Goal: Task Accomplishment & Management: Use online tool/utility

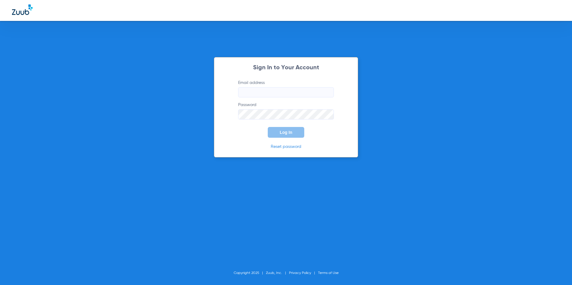
type input "[EMAIL_ADDRESS][DOMAIN_NAME]"
click at [284, 131] on span "Log In" at bounding box center [286, 132] width 13 height 5
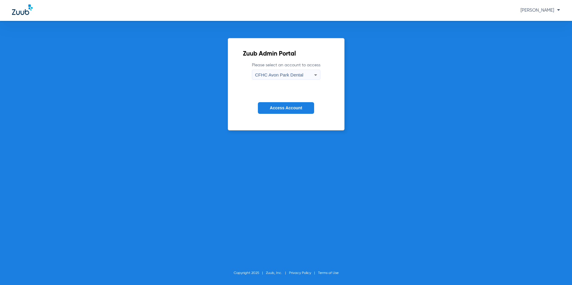
click at [286, 70] on div "CFHC Avon Park Dental" at bounding box center [284, 75] width 59 height 10
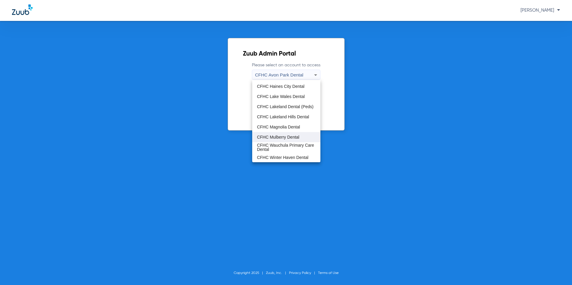
scroll to position [40, 0]
click at [273, 144] on span "CFHC Wauchula Primary Care Dental" at bounding box center [286, 147] width 59 height 8
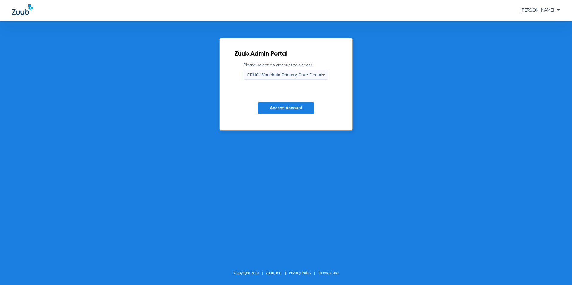
drag, startPoint x: 286, startPoint y: 111, endPoint x: 296, endPoint y: 54, distance: 57.4
click at [286, 110] on button "Access Account" at bounding box center [286, 108] width 56 height 12
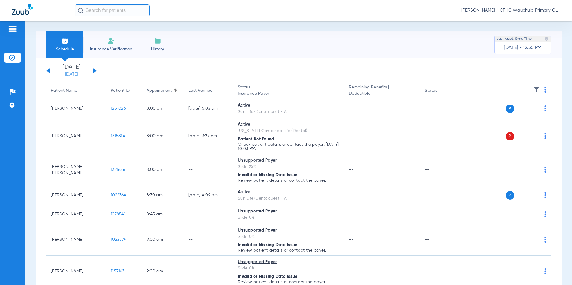
click at [73, 75] on link "[DATE]" at bounding box center [72, 75] width 36 height 6
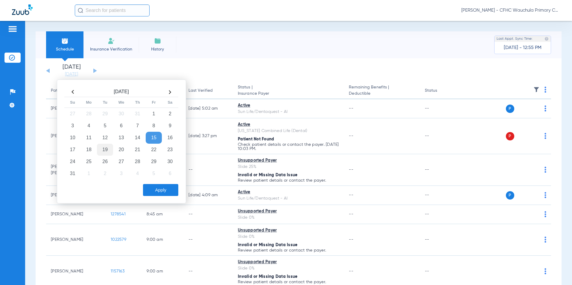
click at [102, 149] on td "19" at bounding box center [105, 150] width 16 height 12
click at [161, 190] on button "Apply" at bounding box center [160, 190] width 35 height 12
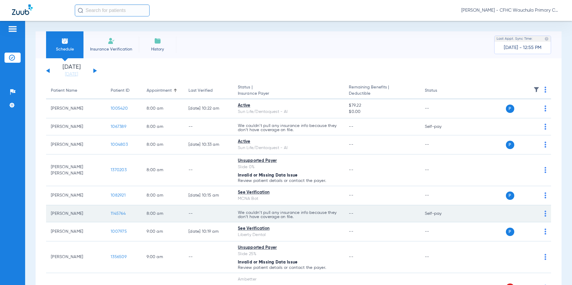
click at [118, 215] on span "1145764" at bounding box center [118, 214] width 15 height 4
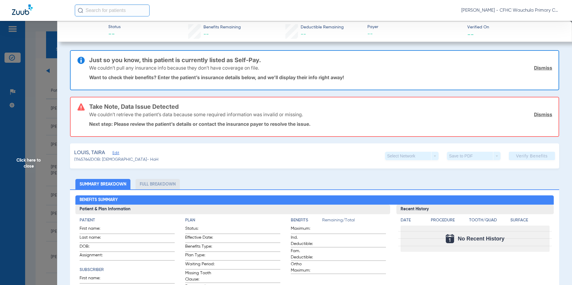
drag, startPoint x: 117, startPoint y: 153, endPoint x: 144, endPoint y: 152, distance: 26.9
click at [117, 153] on span "Edit" at bounding box center [115, 154] width 5 height 6
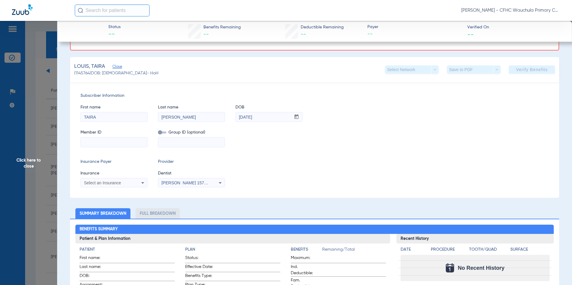
scroll to position [90, 0]
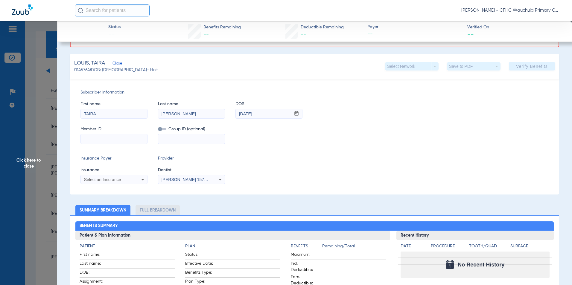
click at [95, 137] on input at bounding box center [114, 139] width 66 height 10
paste input "7632691677"
type input "7632691677"
drag, startPoint x: 89, startPoint y: 180, endPoint x: 125, endPoint y: 177, distance: 36.0
click at [92, 180] on span "Select an Insurance" at bounding box center [102, 179] width 37 height 5
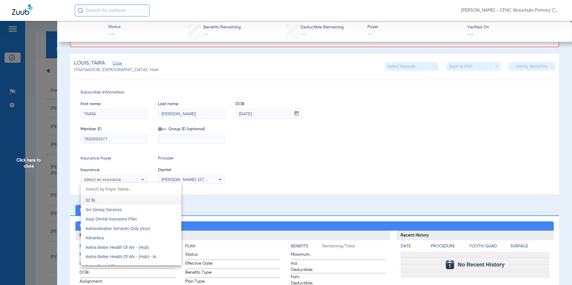
drag, startPoint x: 125, startPoint y: 177, endPoint x: 122, endPoint y: 189, distance: 12.6
click at [120, 191] on input "dropdown search" at bounding box center [131, 189] width 101 height 12
click at [122, 189] on input "dropdown search" at bounding box center [131, 189] width 101 height 12
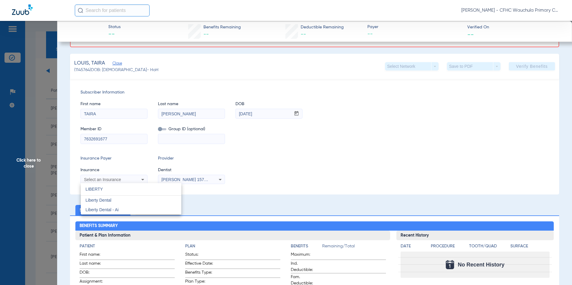
type input "LIBERTY"
click at [114, 198] on mat-option "Liberty Dental" at bounding box center [131, 201] width 101 height 10
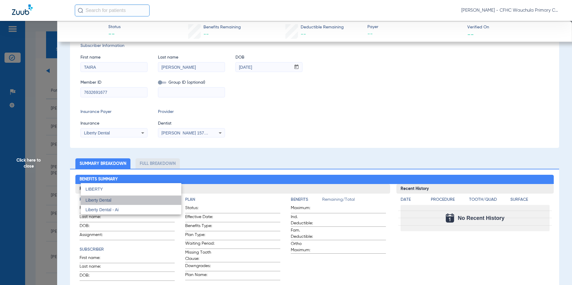
scroll to position [43, 0]
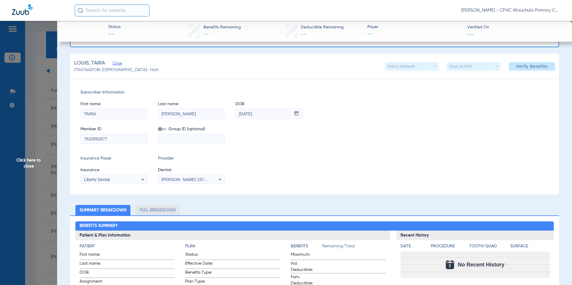
drag, startPoint x: 274, startPoint y: 151, endPoint x: 312, endPoint y: 132, distance: 43.0
click at [274, 150] on div "Subscriber Information First name [PERSON_NAME] Last name [PERSON_NAME] mm / dd…" at bounding box center [314, 137] width 489 height 116
click at [524, 68] on span "Verify Benefits" at bounding box center [532, 66] width 32 height 5
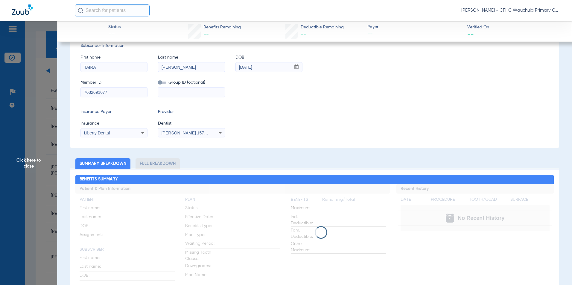
scroll to position [0, 0]
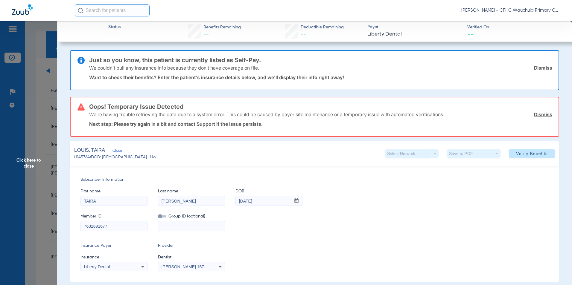
drag, startPoint x: 540, startPoint y: 70, endPoint x: 541, endPoint y: 75, distance: 4.5
click at [540, 70] on link "Dismiss" at bounding box center [543, 68] width 18 height 6
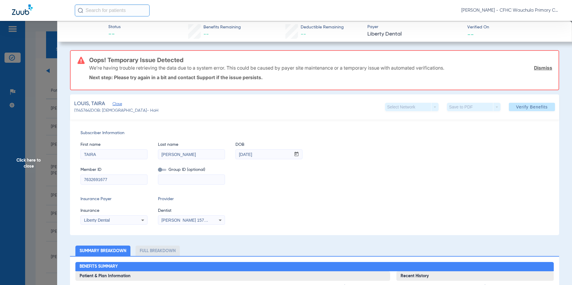
click at [541, 69] on link "Dismiss" at bounding box center [543, 68] width 18 height 6
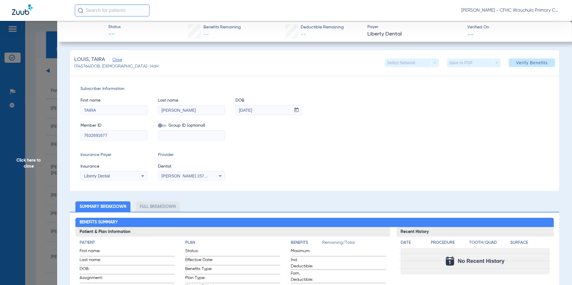
click at [106, 173] on div "Liberty Dental" at bounding box center [114, 176] width 66 height 7
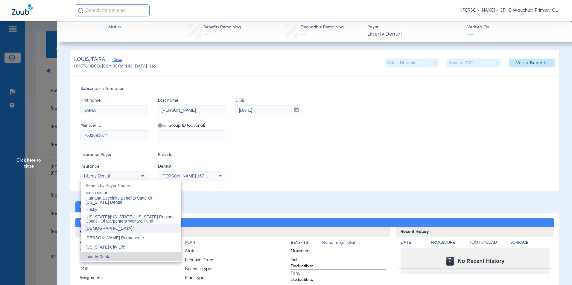
scroll to position [2279, 0]
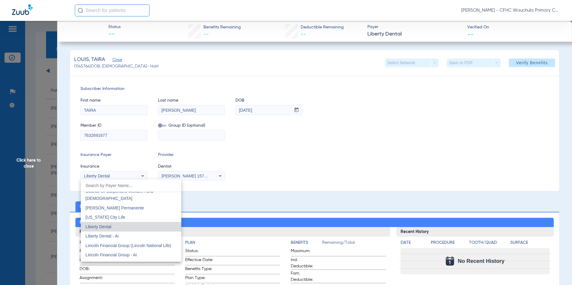
click at [111, 227] on mat-option "Liberty Dental" at bounding box center [131, 227] width 101 height 10
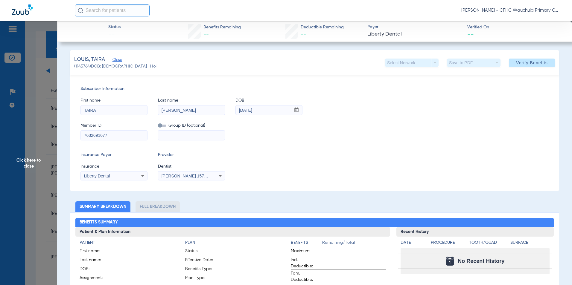
drag, startPoint x: 330, startPoint y: 160, endPoint x: 334, endPoint y: 154, distance: 7.1
click at [330, 160] on div "Insurance Payer Insurance Liberty Dental Provider Dentist [PERSON_NAME] 1578685…" at bounding box center [315, 166] width 468 height 29
click at [523, 63] on span "Verify Benefits" at bounding box center [532, 62] width 32 height 5
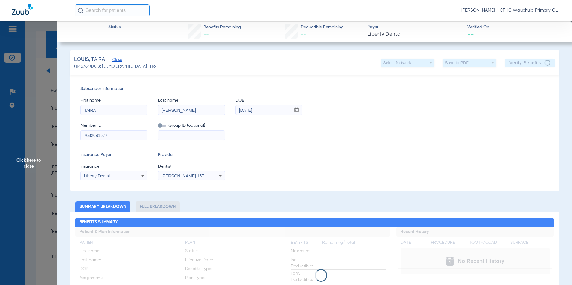
drag, startPoint x: 130, startPoint y: 136, endPoint x: 53, endPoint y: 136, distance: 76.3
click at [26, 159] on span "Click here to close" at bounding box center [28, 163] width 57 height 285
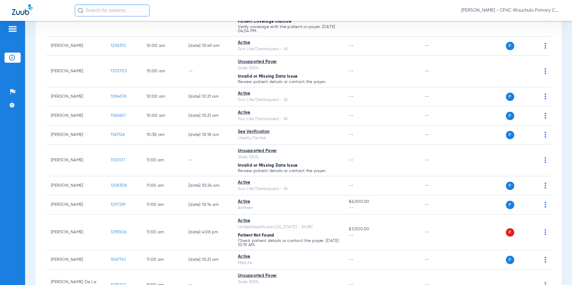
scroll to position [479, 0]
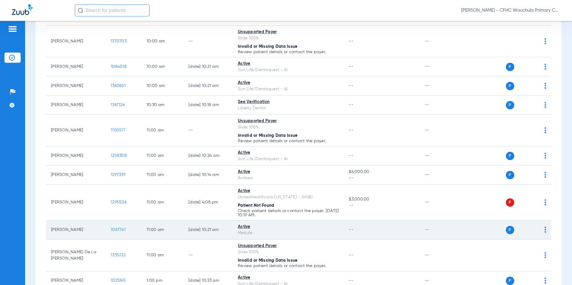
click at [118, 228] on td "1067741" at bounding box center [124, 230] width 36 height 19
click at [121, 230] on span "1067741" at bounding box center [118, 230] width 15 height 4
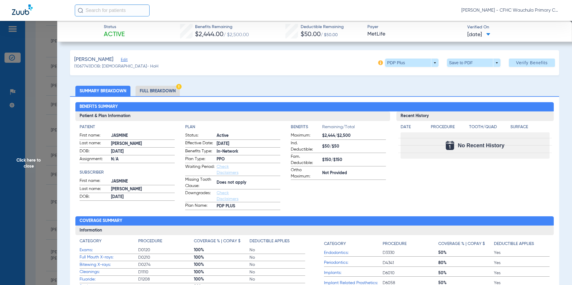
click at [155, 91] on li "Full Breakdown" at bounding box center [158, 91] width 44 height 10
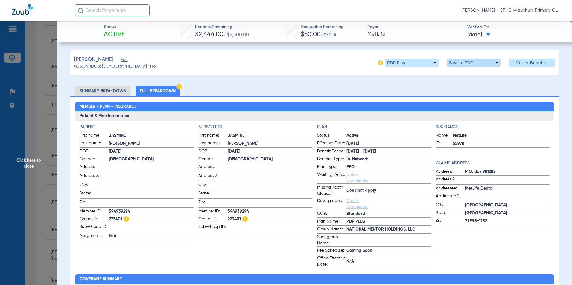
click at [462, 64] on span at bounding box center [474, 63] width 54 height 8
click at [458, 75] on button "insert_drive_file Save to PDF" at bounding box center [465, 75] width 45 height 12
drag, startPoint x: 27, startPoint y: 161, endPoint x: 29, endPoint y: 160, distance: 3.2
click at [26, 161] on span "Click here to close" at bounding box center [28, 163] width 57 height 285
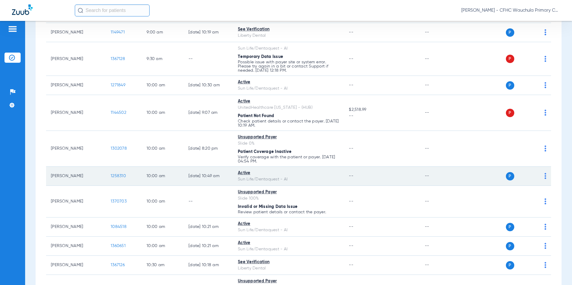
scroll to position [329, 0]
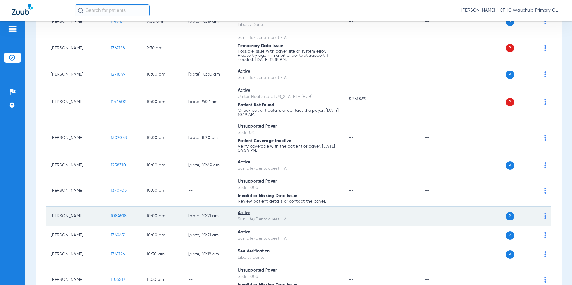
click at [120, 217] on span "1084518" at bounding box center [119, 216] width 16 height 4
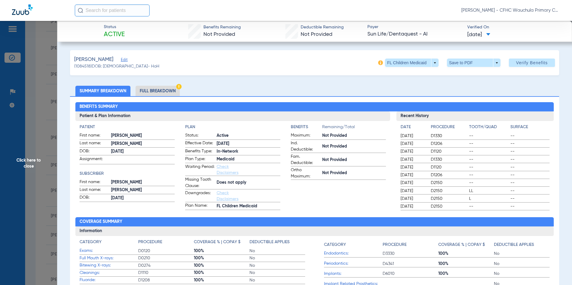
click at [157, 87] on li "Full Breakdown" at bounding box center [158, 91] width 44 height 10
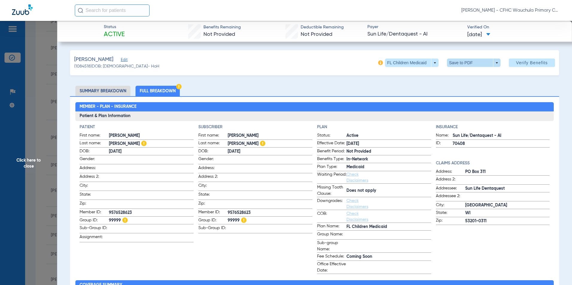
click at [458, 62] on span at bounding box center [474, 63] width 54 height 8
click at [450, 76] on mat-icon "insert_drive_file" at bounding box center [451, 74] width 7 height 7
click at [32, 160] on span "Click here to close" at bounding box center [28, 163] width 57 height 285
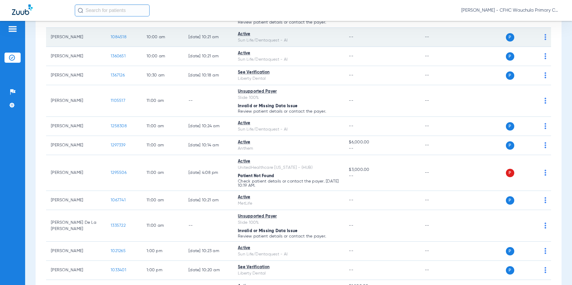
scroll to position [509, 0]
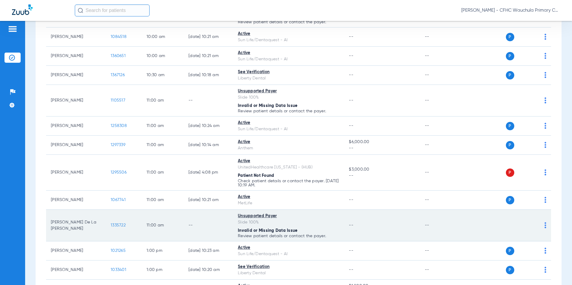
click at [118, 224] on span "1335722" at bounding box center [118, 226] width 15 height 4
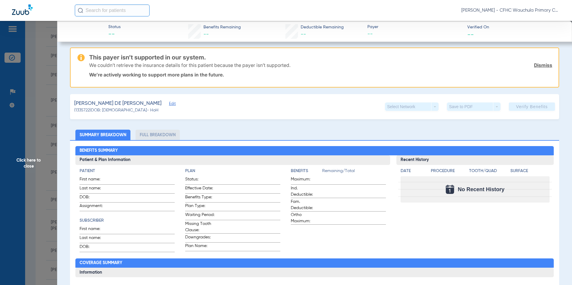
scroll to position [60, 0]
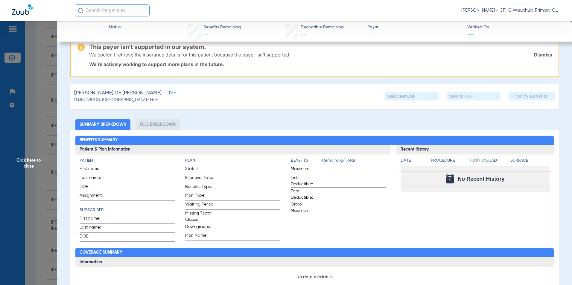
click at [169, 92] on span "Edit" at bounding box center [171, 94] width 5 height 6
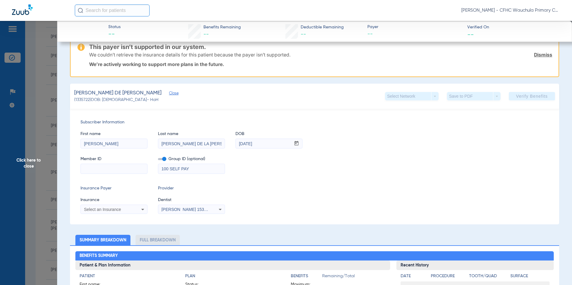
drag, startPoint x: 207, startPoint y: 144, endPoint x: 182, endPoint y: 144, distance: 24.8
click at [182, 144] on input "[PERSON_NAME] DE LA [PERSON_NAME]" at bounding box center [191, 144] width 66 height 10
type input "[PERSON_NAME]"
click at [111, 167] on input at bounding box center [114, 169] width 66 height 10
paste input "9667009670"
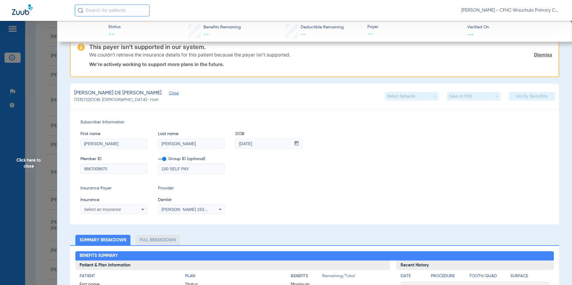
type input "9667009670"
click at [105, 212] on div "Select an Insurance" at bounding box center [114, 209] width 66 height 7
type input "LIBERTY"
click at [117, 192] on mat-option "Liberty Dental" at bounding box center [131, 192] width 101 height 10
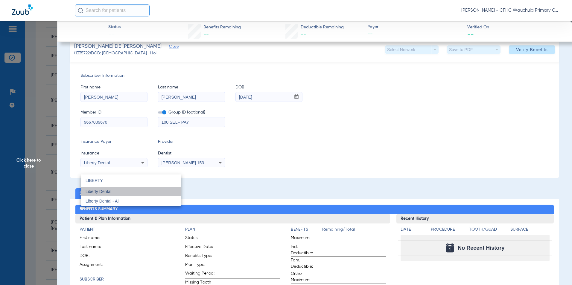
scroll to position [13, 0]
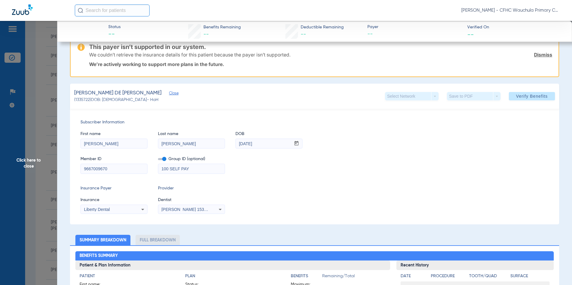
click at [336, 178] on div "Subscriber Information First name [PERSON_NAME] Last name [PERSON_NAME] mm / dd…" at bounding box center [314, 167] width 489 height 116
click at [531, 97] on span "Verify Benefits" at bounding box center [532, 96] width 32 height 5
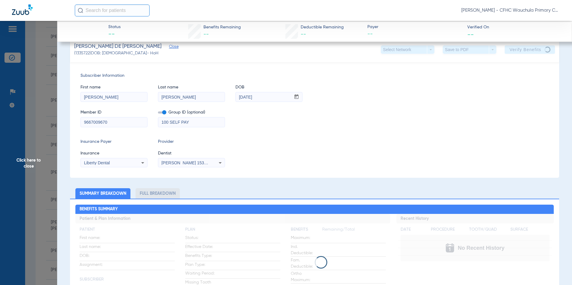
scroll to position [0, 0]
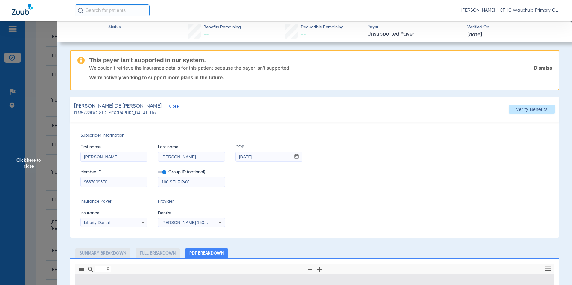
click at [546, 69] on link "Dismiss" at bounding box center [543, 68] width 18 height 6
type input "1"
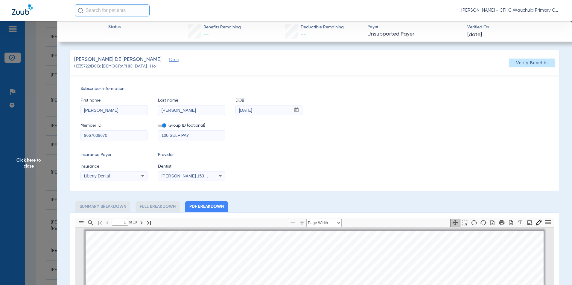
scroll to position [3, 0]
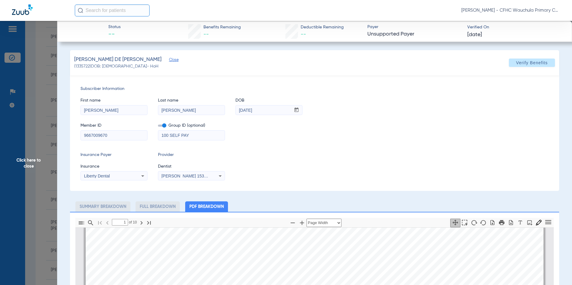
click at [27, 163] on span "Click here to close" at bounding box center [28, 163] width 57 height 285
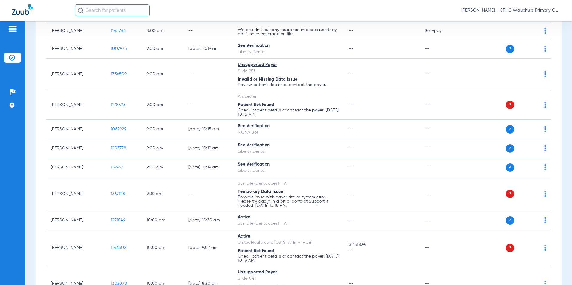
scroll to position [150, 0]
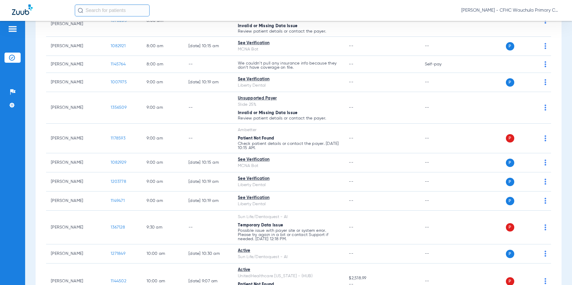
click at [116, 12] on input "text" at bounding box center [112, 10] width 75 height 12
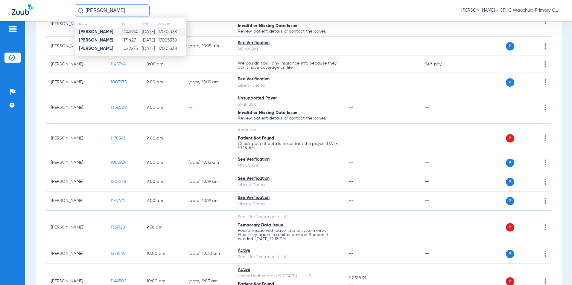
type input "[PERSON_NAME]"
click at [152, 33] on td "[DATE]" at bounding box center [150, 32] width 16 height 8
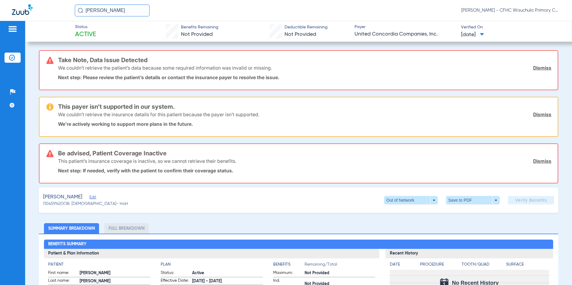
click at [537, 69] on link "Dismiss" at bounding box center [542, 68] width 18 height 6
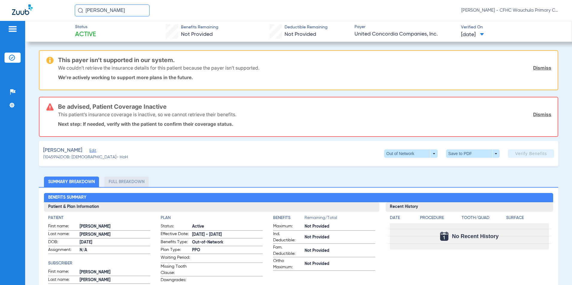
click at [534, 68] on link "Dismiss" at bounding box center [542, 68] width 18 height 6
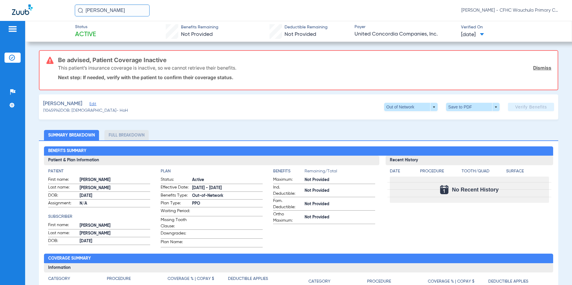
click at [535, 68] on link "Dismiss" at bounding box center [542, 68] width 18 height 6
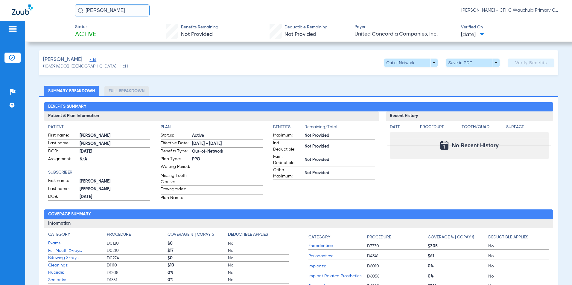
drag, startPoint x: 91, startPoint y: 60, endPoint x: 126, endPoint y: 76, distance: 37.9
click at [91, 60] on span "Edit" at bounding box center [91, 61] width 5 height 6
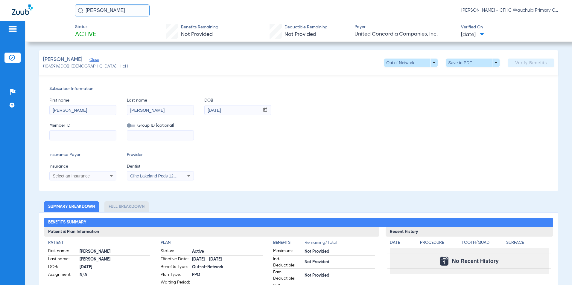
drag, startPoint x: 71, startPoint y: 136, endPoint x: 109, endPoint y: 138, distance: 38.3
click at [73, 136] on input at bounding box center [83, 136] width 66 height 10
click at [77, 138] on input "w295338567" at bounding box center [83, 136] width 66 height 10
click at [55, 136] on input "w295338567" at bounding box center [83, 136] width 66 height 10
click at [72, 173] on div "Select an Insurance" at bounding box center [83, 176] width 66 height 7
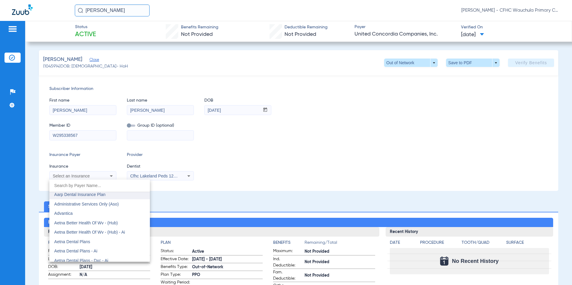
scroll to position [30, 0]
click at [84, 232] on span "Aetna Dental Plans" at bounding box center [72, 233] width 36 height 5
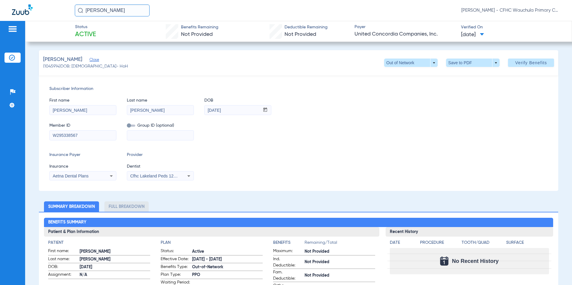
click at [251, 170] on div "Insurance Payer Insurance Aetna Dental Plans Provider Dentist Cfhc Lakeland Ped…" at bounding box center [298, 166] width 499 height 29
click at [154, 177] on span "Cfhc Lakeland Peds 1205336690" at bounding box center [161, 176] width 62 height 5
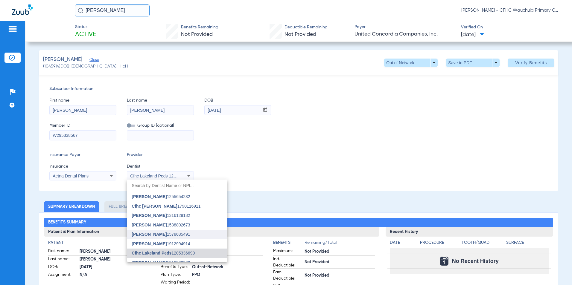
click at [155, 234] on span "[PERSON_NAME]" at bounding box center [149, 234] width 35 height 5
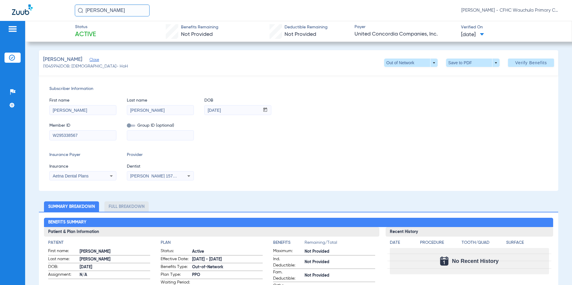
drag, startPoint x: 367, startPoint y: 141, endPoint x: 434, endPoint y: 116, distance: 70.9
click at [372, 138] on div "Subscriber Information First name [PERSON_NAME] Last name [PERSON_NAME] mm / dd…" at bounding box center [299, 133] width 520 height 116
click at [519, 63] on span "Verify Benefits" at bounding box center [531, 62] width 32 height 5
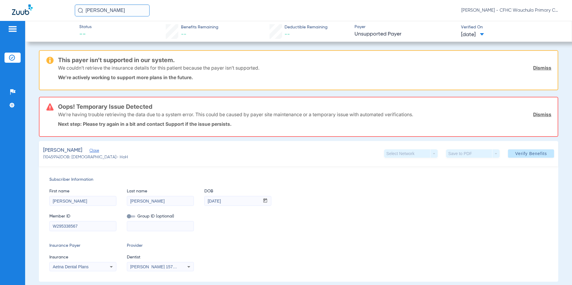
drag, startPoint x: 534, startPoint y: 68, endPoint x: 537, endPoint y: 69, distance: 3.3
click at [534, 68] on link "Dismiss" at bounding box center [542, 68] width 18 height 6
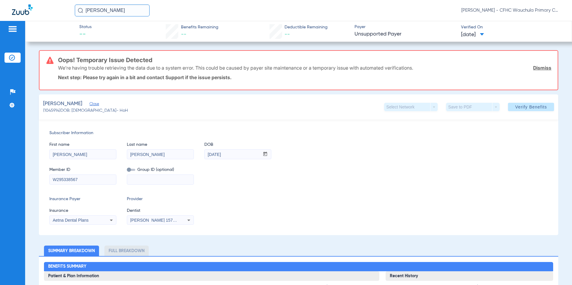
click at [539, 69] on link "Dismiss" at bounding box center [542, 68] width 18 height 6
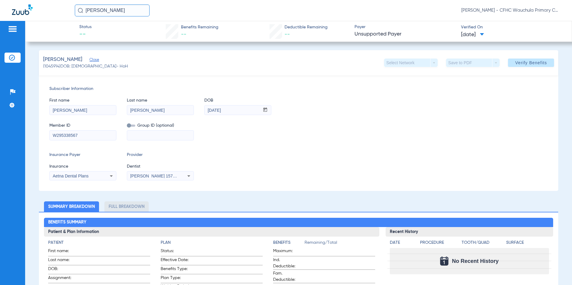
drag, startPoint x: 92, startPoint y: 135, endPoint x: 16, endPoint y: 135, distance: 76.6
click at [16, 135] on div "Patients Insurance Verification Setup Help Center Settings Status -- Benefits R…" at bounding box center [286, 163] width 572 height 285
type input "152587885"
click at [516, 62] on span "Verify Benefits" at bounding box center [531, 62] width 32 height 5
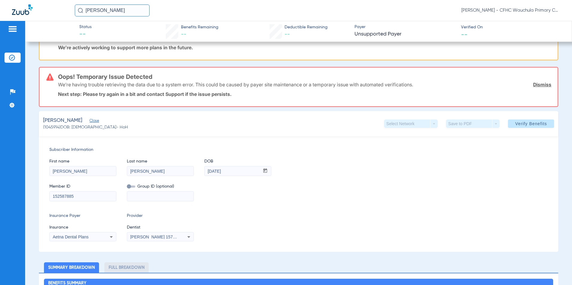
scroll to position [60, 0]
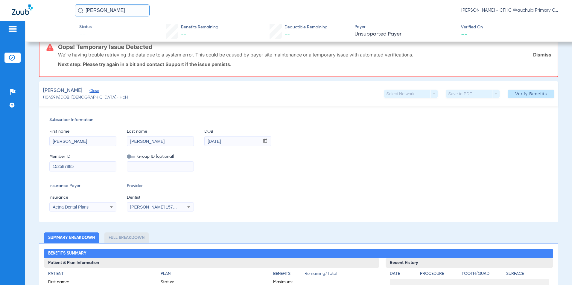
click at [87, 206] on span "Aetna Dental Plans" at bounding box center [71, 207] width 36 height 5
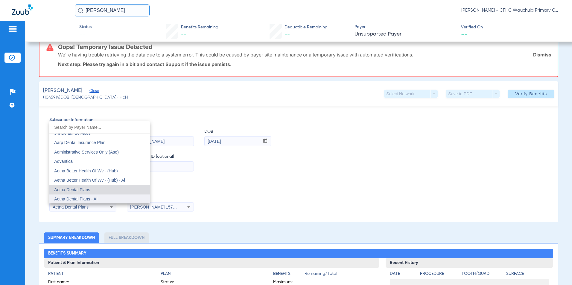
scroll to position [6, 0]
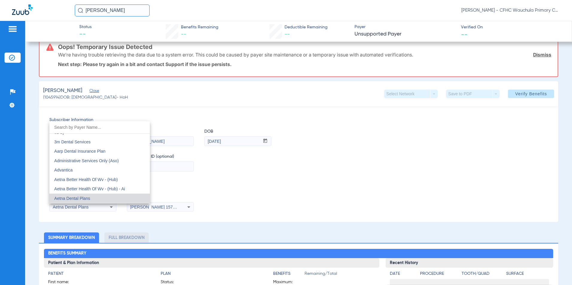
click at [310, 180] on div at bounding box center [286, 142] width 572 height 285
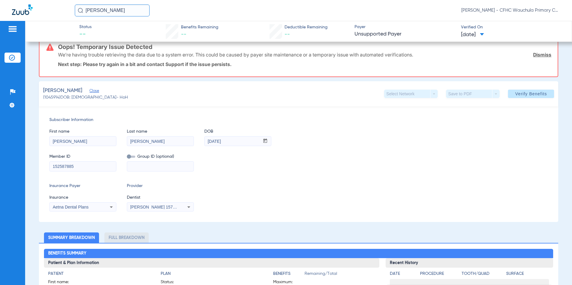
click at [389, 136] on div "First name [PERSON_NAME] Last name [PERSON_NAME] mm / dd / yyyy [DATE]" at bounding box center [298, 134] width 499 height 23
click at [540, 56] on link "Dismiss" at bounding box center [542, 55] width 18 height 6
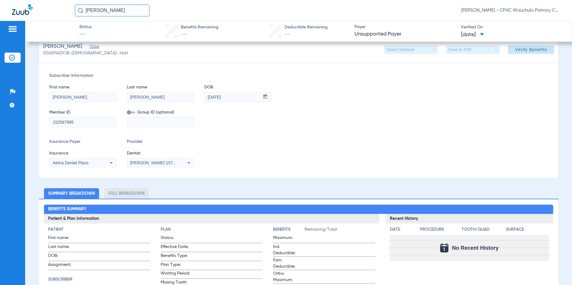
drag, startPoint x: 326, startPoint y: 115, endPoint x: 351, endPoint y: 109, distance: 26.1
click at [329, 115] on div "Member ID 152587885 Group ID (optional)" at bounding box center [298, 115] width 499 height 23
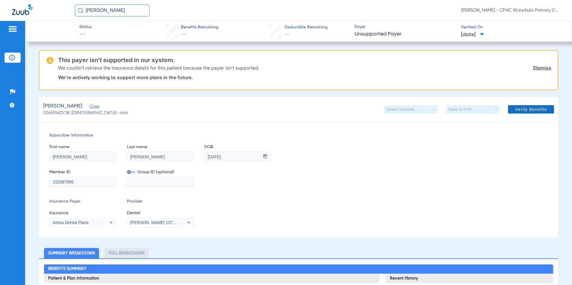
click at [538, 69] on link "Dismiss" at bounding box center [542, 68] width 18 height 6
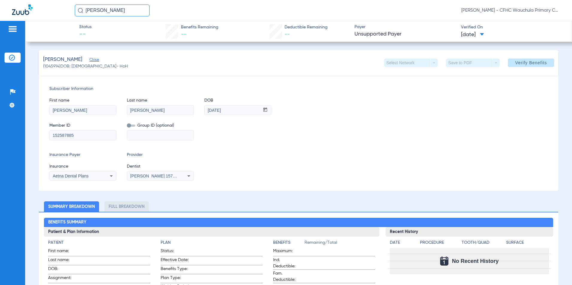
drag, startPoint x: 121, startPoint y: 11, endPoint x: 46, endPoint y: 11, distance: 75.1
click at [46, 11] on div "[PERSON_NAME] [PERSON_NAME] - CFHC Wauchula Primary Care Dental" at bounding box center [286, 10] width 572 height 21
click at [125, 12] on input "[PERSON_NAME]" at bounding box center [112, 10] width 75 height 12
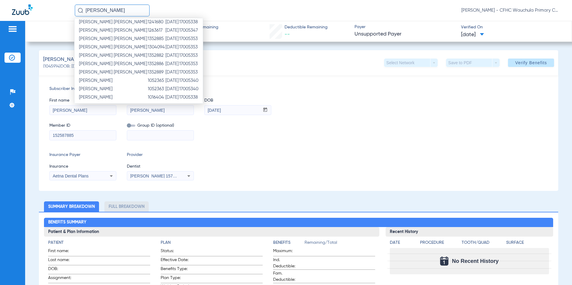
scroll to position [95, 0]
drag, startPoint x: 128, startPoint y: 10, endPoint x: 100, endPoint y: 12, distance: 27.6
click at [100, 12] on input "[PERSON_NAME]" at bounding box center [112, 10] width 75 height 12
type input "r"
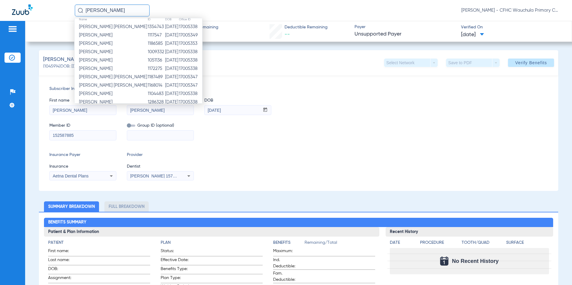
scroll to position [0, 0]
type input "[PERSON_NAME]"
drag, startPoint x: 38, startPoint y: 23, endPoint x: 51, endPoint y: 32, distance: 16.4
click at [38, 23] on div "Status -- Benefits Remaining -- Deductible Remaining -- Payer Unsupported Payer…" at bounding box center [298, 31] width 547 height 21
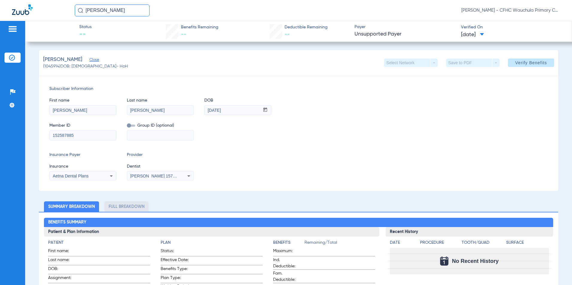
click at [11, 57] on img at bounding box center [12, 58] width 6 height 6
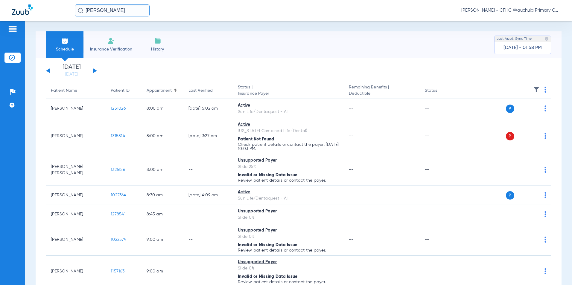
click at [116, 46] on span "Insurance Verification" at bounding box center [111, 49] width 46 height 6
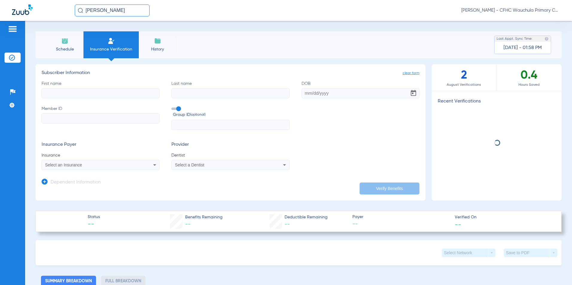
click at [90, 91] on input "First name" at bounding box center [101, 93] width 118 height 10
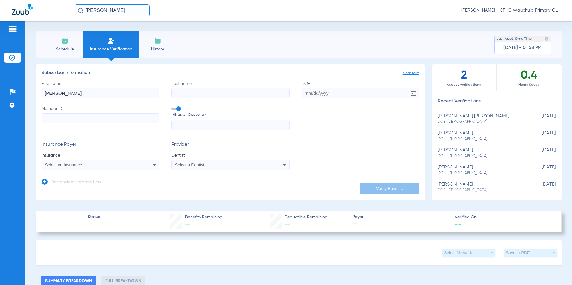
type input "[PERSON_NAME]"
drag, startPoint x: 212, startPoint y: 93, endPoint x: 240, endPoint y: 91, distance: 28.5
click at [212, 93] on input "Last name Required" at bounding box center [230, 93] width 118 height 10
type input "[PERSON_NAME]"
type input "[DATE]"
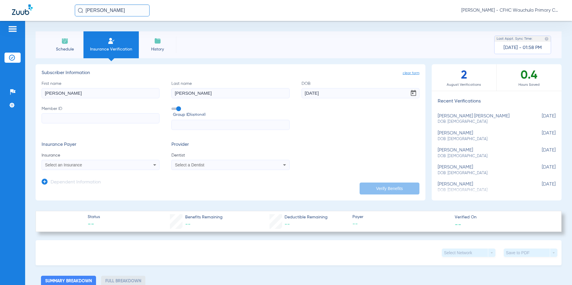
click at [89, 120] on input "Member ID" at bounding box center [101, 118] width 118 height 10
type input "4"
type input "H43779326"
click at [174, 108] on span at bounding box center [175, 109] width 9 height 2
click at [173, 107] on input "Group ID (optional)" at bounding box center [173, 107] width 0 height 0
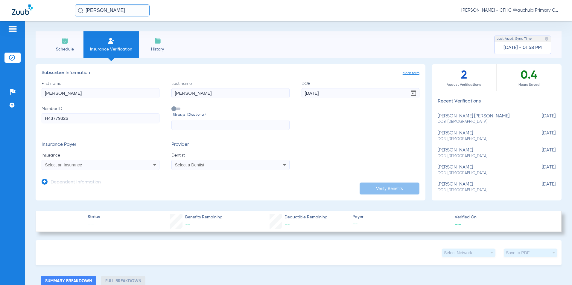
click at [74, 165] on span "Select an Insurance" at bounding box center [63, 165] width 37 height 5
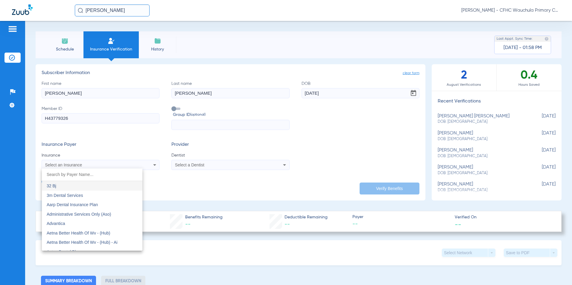
type input "J"
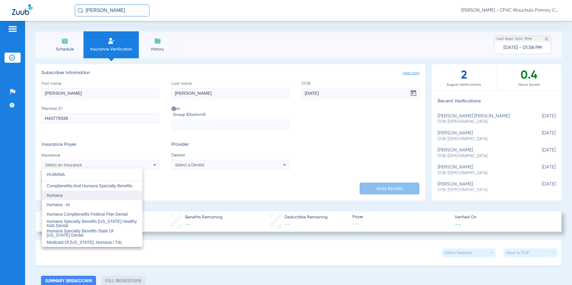
type input "HUMANA"
click at [65, 195] on mat-option "Humana" at bounding box center [92, 196] width 101 height 10
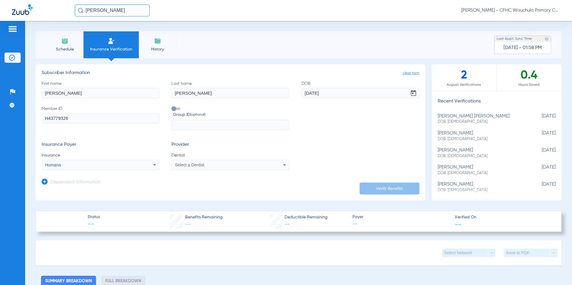
click at [186, 166] on span "Select a Dentist" at bounding box center [189, 165] width 29 height 5
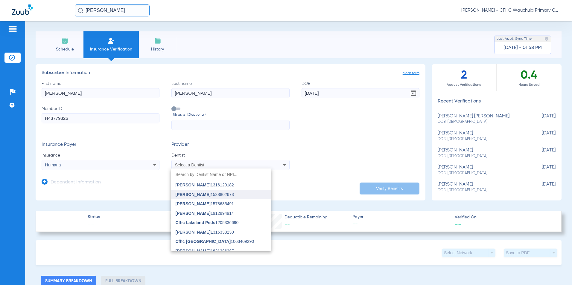
scroll to position [30, 0]
click at [199, 195] on span "[PERSON_NAME]" at bounding box center [193, 194] width 35 height 5
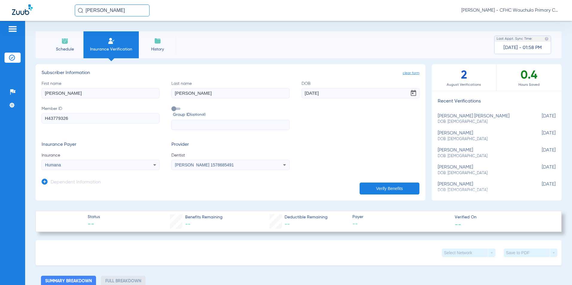
click at [334, 155] on div "Insurance Payer Insurance Humana Provider Dentist [PERSON_NAME] 1578685491" at bounding box center [231, 156] width 378 height 28
click at [376, 187] on button "Verify Benefits" at bounding box center [390, 189] width 60 height 12
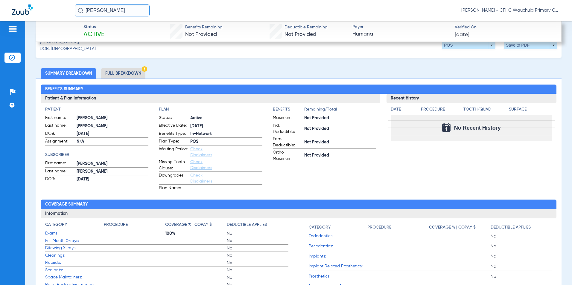
scroll to position [209, 0]
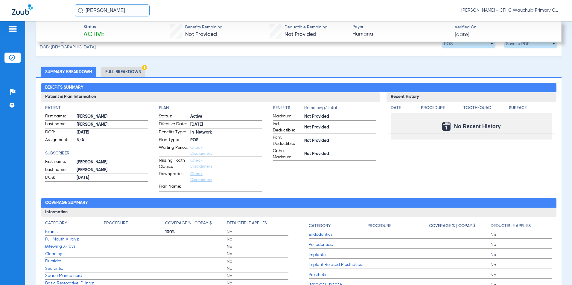
click at [132, 71] on li "Full Breakdown" at bounding box center [123, 72] width 44 height 10
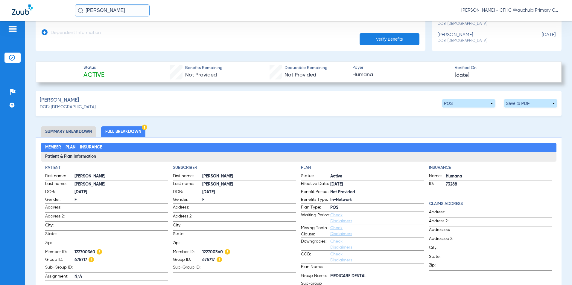
scroll to position [180, 0]
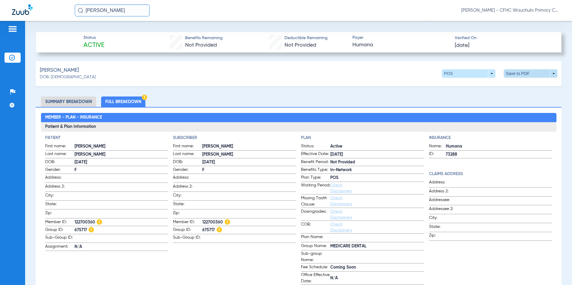
click at [513, 72] on span at bounding box center [531, 73] width 54 height 8
click at [471, 87] on button "insert_drive_file Save to PDF" at bounding box center [475, 85] width 45 height 12
click at [13, 55] on img at bounding box center [12, 58] width 6 height 6
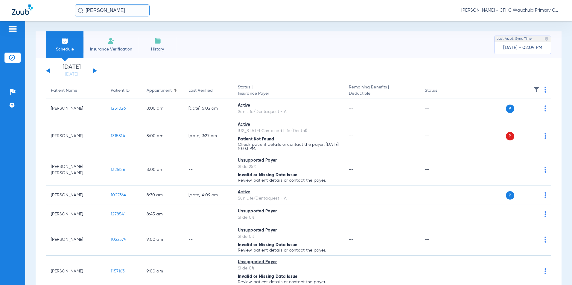
drag, startPoint x: 125, startPoint y: 10, endPoint x: 45, endPoint y: 10, distance: 79.9
click at [45, 10] on div "[PERSON_NAME] [PERSON_NAME] - CFHC Wauchula Primary Care Dental" at bounding box center [286, 10] width 572 height 21
type input "[PERSON_NAME]"
click at [137, 10] on input "[PERSON_NAME]" at bounding box center [112, 10] width 75 height 12
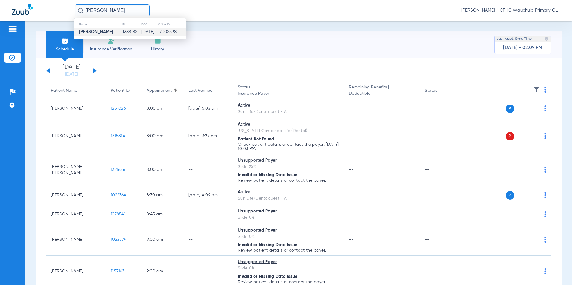
click at [141, 33] on td "[DATE]" at bounding box center [149, 32] width 17 height 8
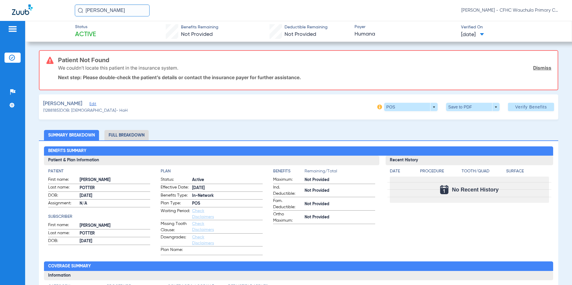
drag, startPoint x: 100, startPoint y: 104, endPoint x: 130, endPoint y: 109, distance: 30.6
click at [95, 104] on span "Edit" at bounding box center [91, 105] width 5 height 6
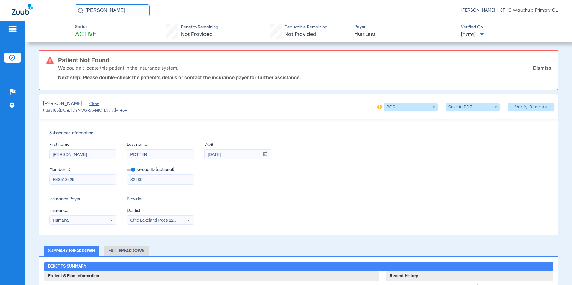
drag, startPoint x: 83, startPoint y: 180, endPoint x: 30, endPoint y: 178, distance: 52.4
type input "120855338"
click at [128, 169] on span at bounding box center [131, 170] width 8 height 2
click at [127, 171] on input "checkbox" at bounding box center [127, 171] width 0 height 0
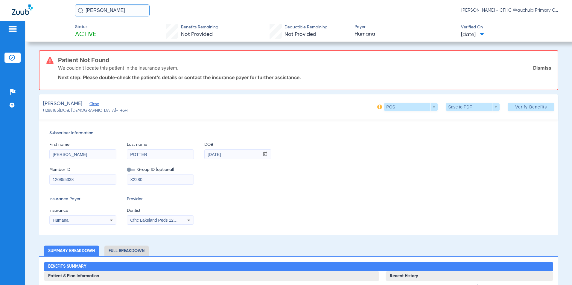
click at [71, 221] on div "Humana" at bounding box center [77, 220] width 48 height 4
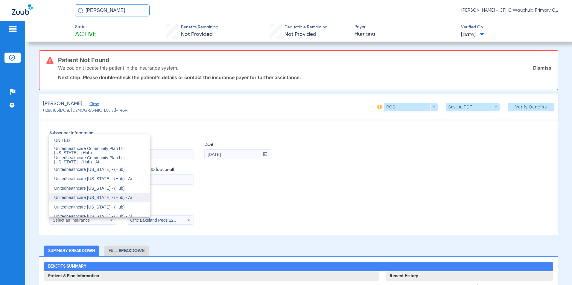
scroll to position [342, 0]
type input "UNITED"
click at [100, 177] on span "Unitedhealthcare [US_STATE] - (Hub)" at bounding box center [89, 177] width 70 height 5
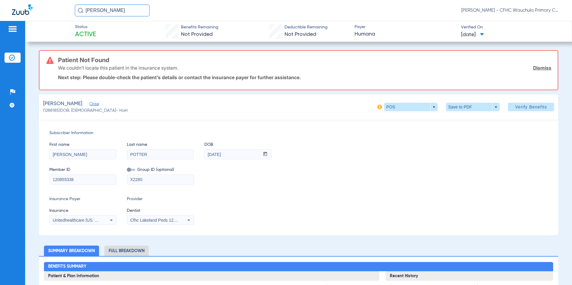
click at [268, 192] on div "Subscriber Information First name [PERSON_NAME] Last name [PERSON_NAME] DOB mm …" at bounding box center [299, 178] width 520 height 116
click at [144, 220] on span "Cfhc Lakeland Peds 1205336690" at bounding box center [161, 220] width 62 height 5
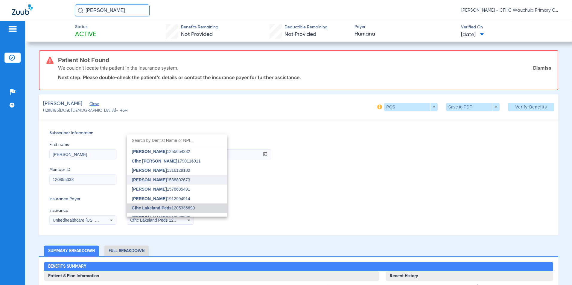
click at [160, 180] on span "[PERSON_NAME]" at bounding box center [149, 180] width 35 height 5
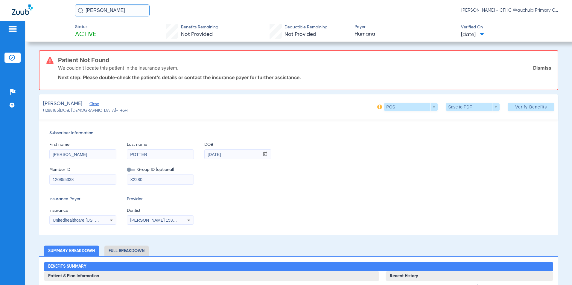
click at [522, 106] on span "Verify Benefits" at bounding box center [531, 107] width 32 height 5
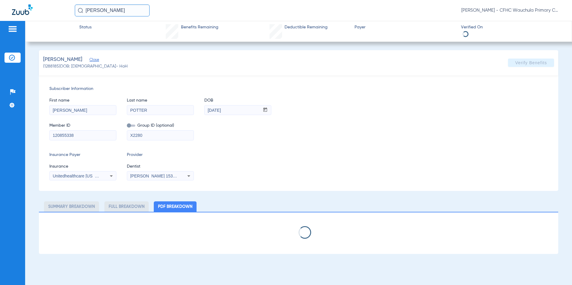
select select "page-width"
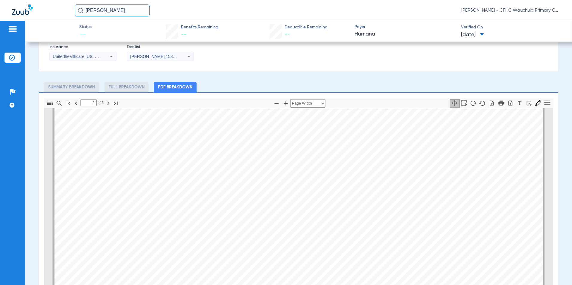
scroll to position [841, 0]
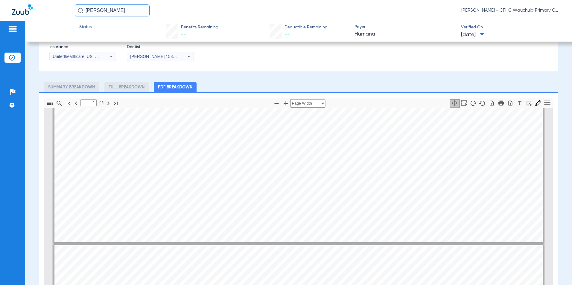
type input "1"
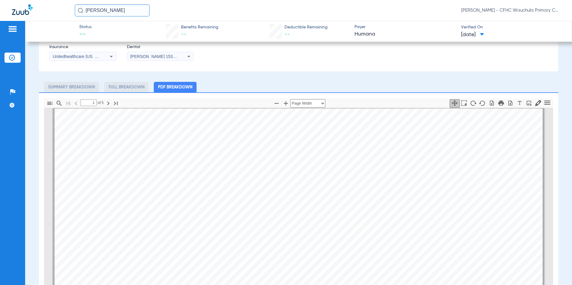
scroll to position [0, 0]
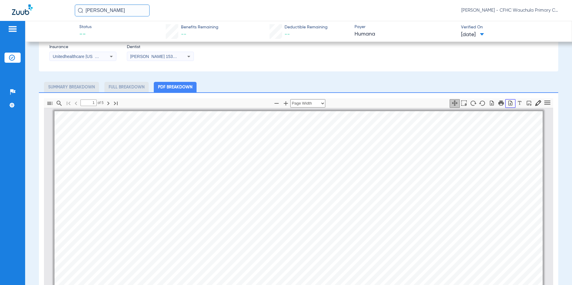
drag, startPoint x: 505, startPoint y: 104, endPoint x: 483, endPoint y: 150, distance: 51.1
click at [508, 104] on icon "button" at bounding box center [511, 103] width 6 height 6
click at [12, 55] on img at bounding box center [12, 58] width 6 height 6
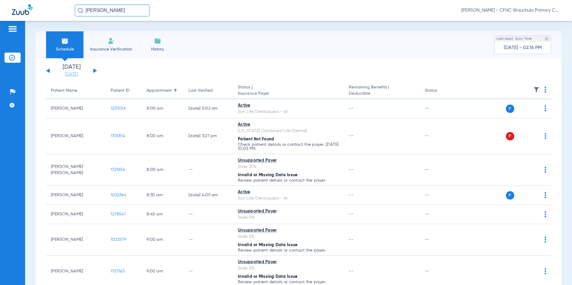
click at [76, 72] on link "[DATE]" at bounding box center [72, 75] width 36 height 6
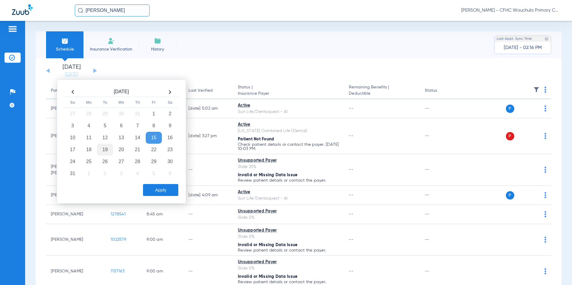
click at [105, 151] on td "19" at bounding box center [105, 150] width 16 height 12
click at [159, 195] on button "Apply" at bounding box center [160, 190] width 35 height 12
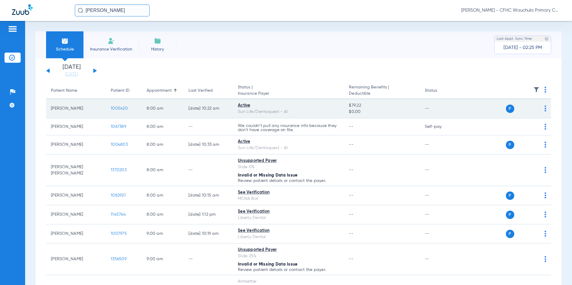
click at [121, 108] on span "1005420" at bounding box center [119, 109] width 17 height 4
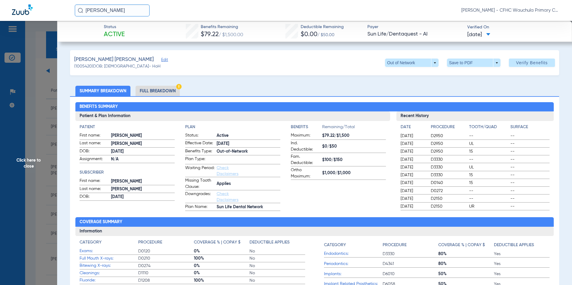
drag, startPoint x: 176, startPoint y: 89, endPoint x: 184, endPoint y: 89, distance: 8.4
click at [176, 89] on li "Full Breakdown" at bounding box center [158, 91] width 44 height 10
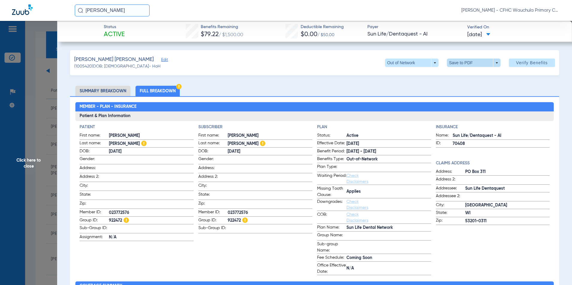
click at [477, 65] on span at bounding box center [474, 63] width 54 height 8
click at [457, 74] on button "insert_drive_file Save to PDF" at bounding box center [465, 75] width 45 height 12
